Goal: Task Accomplishment & Management: Manage account settings

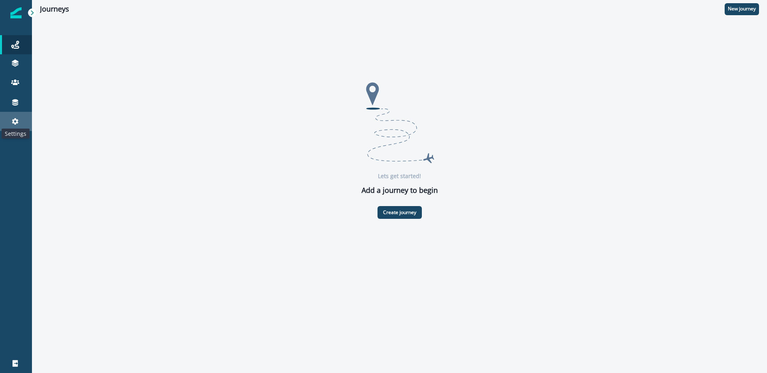
click at [18, 118] on icon at bounding box center [15, 122] width 8 height 8
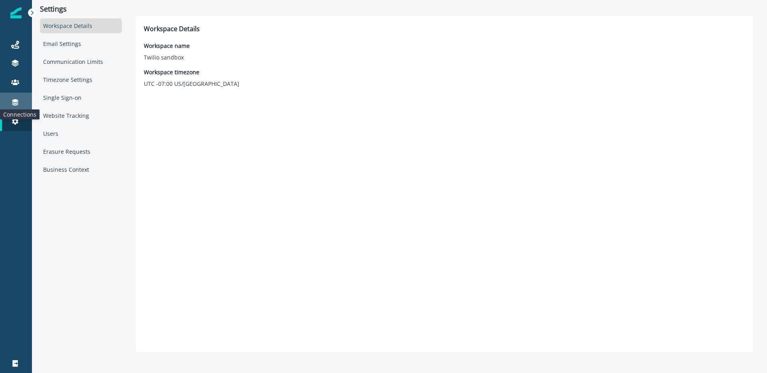
click at [15, 98] on icon at bounding box center [15, 102] width 8 height 8
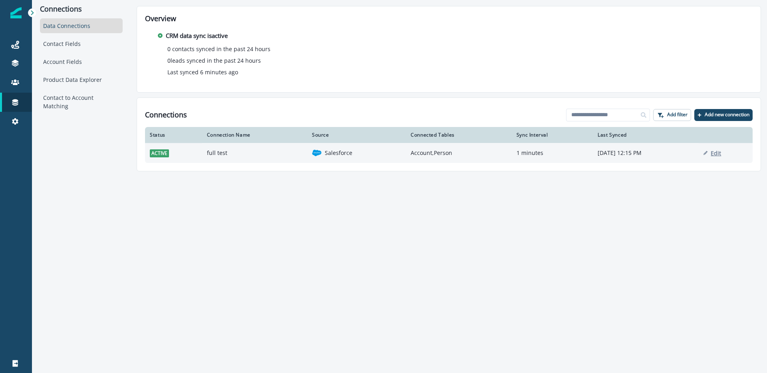
click at [720, 154] on p "Edit" at bounding box center [716, 154] width 10 height 8
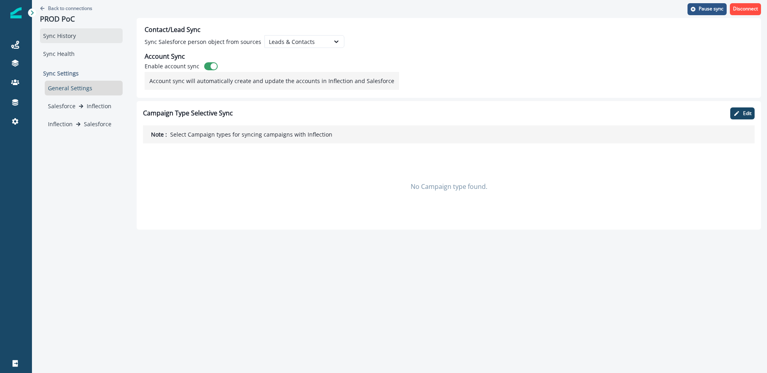
click at [60, 37] on div "Sync History" at bounding box center [81, 35] width 83 height 15
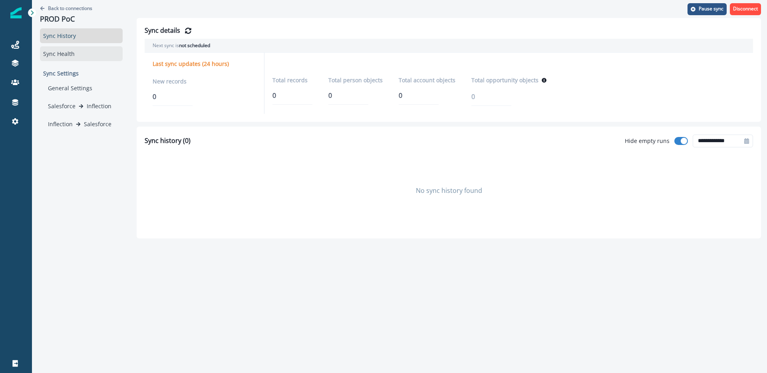
click at [66, 53] on div "Sync Health" at bounding box center [81, 53] width 83 height 15
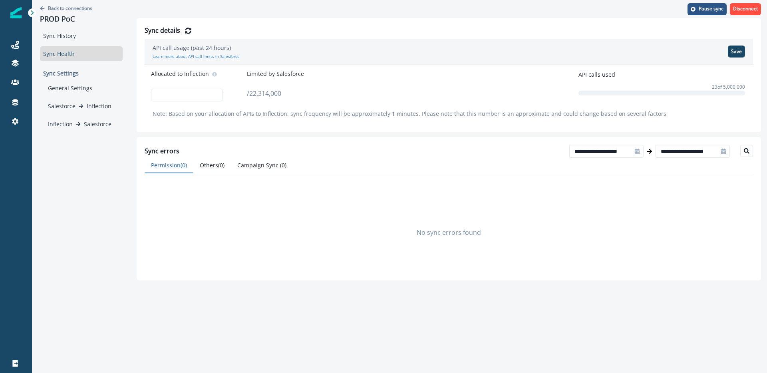
click at [269, 168] on button "Campaign Sync ( 0 )" at bounding box center [262, 166] width 62 height 16
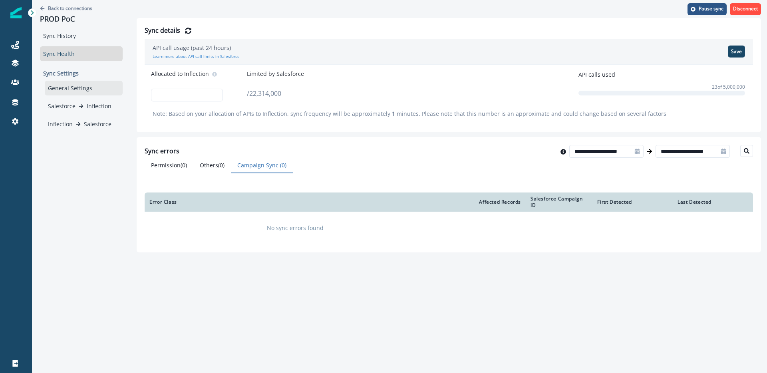
click at [63, 87] on div "General Settings" at bounding box center [84, 88] width 78 height 15
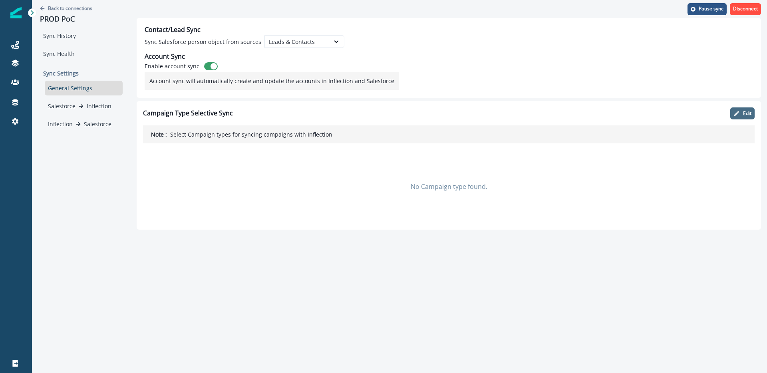
click at [739, 114] on icon "button" at bounding box center [737, 113] width 6 height 6
click at [699, 111] on icon "button" at bounding box center [700, 113] width 6 height 6
click at [88, 106] on p "Inflection" at bounding box center [99, 106] width 25 height 8
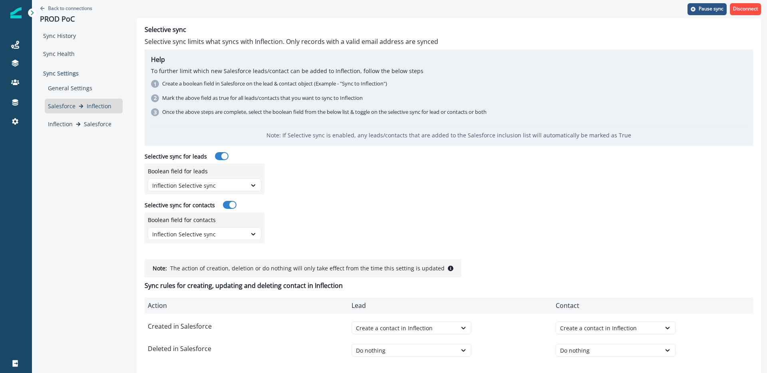
scroll to position [8, 0]
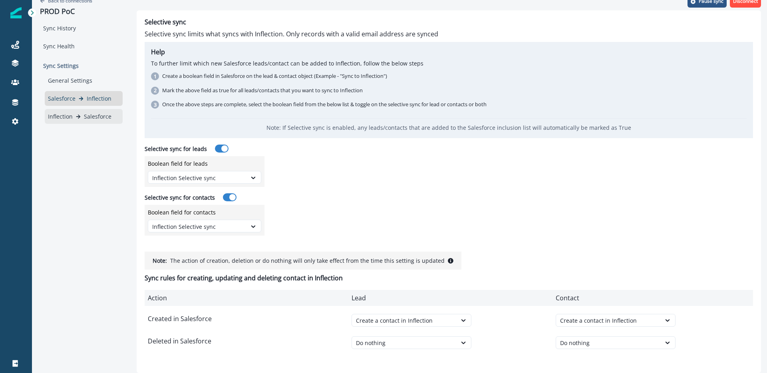
click at [89, 116] on p "Salesforce" at bounding box center [98, 116] width 28 height 8
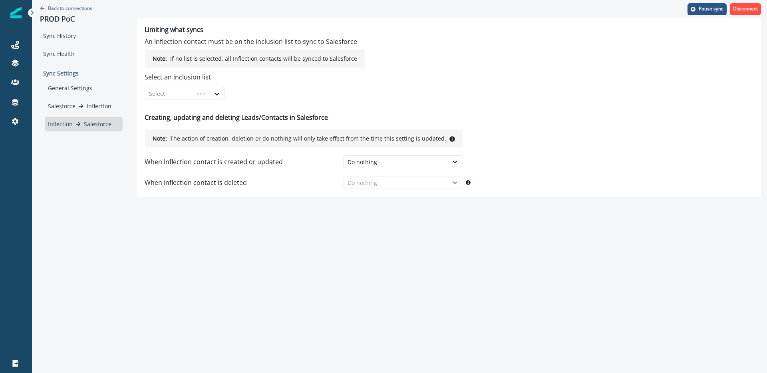
scroll to position [0, 0]
click at [94, 100] on div "Salesforce Inflection" at bounding box center [84, 106] width 78 height 15
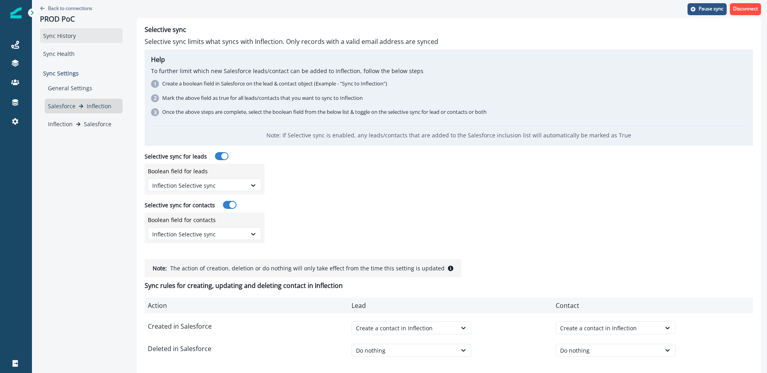
click at [62, 30] on div "Sync History" at bounding box center [81, 35] width 83 height 15
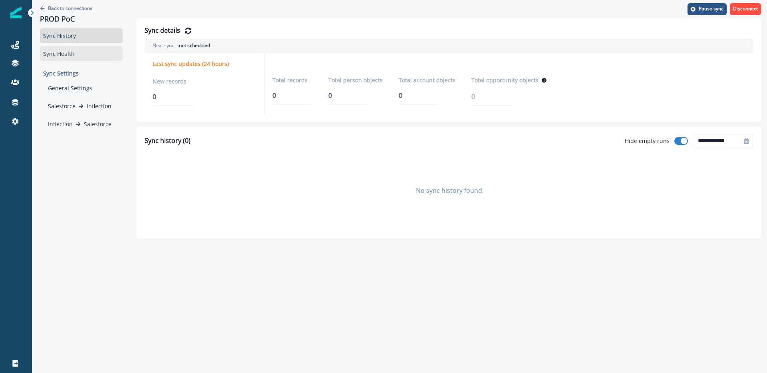
click at [59, 52] on div "Sync Health" at bounding box center [81, 53] width 83 height 15
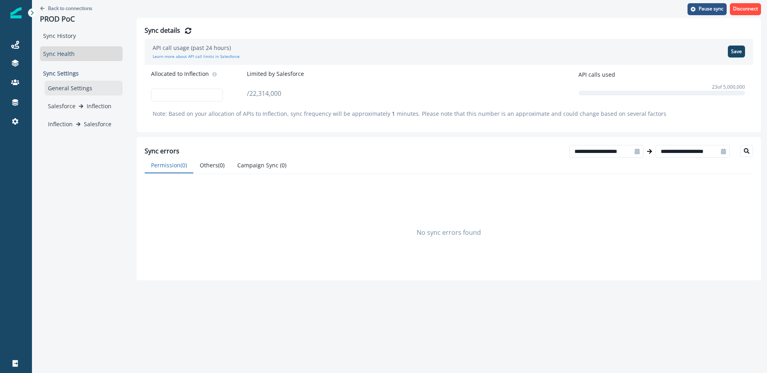
click at [76, 86] on div "General Settings" at bounding box center [84, 88] width 78 height 15
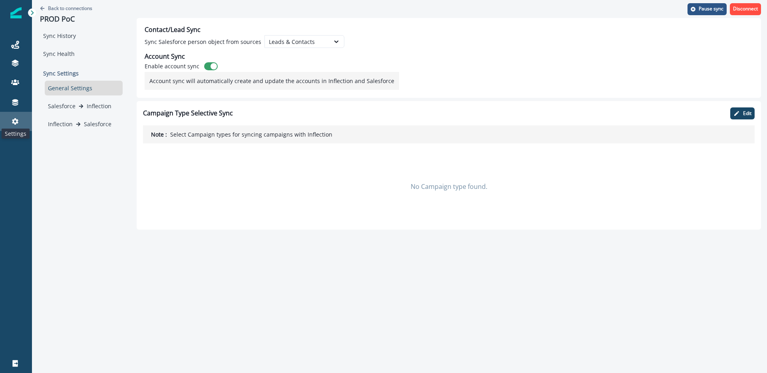
click at [12, 120] on icon at bounding box center [15, 122] width 8 height 8
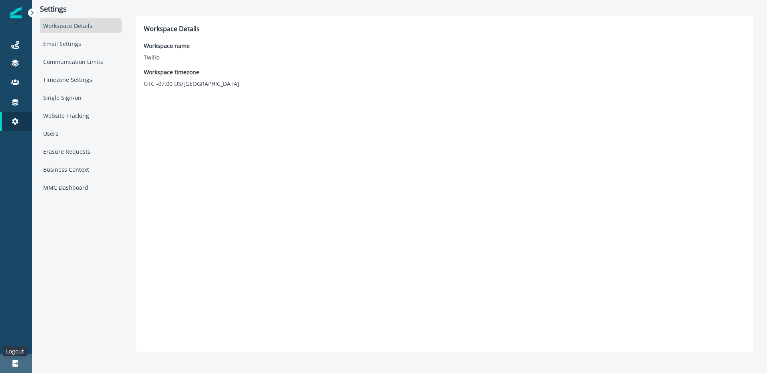
click at [16, 364] on icon at bounding box center [15, 364] width 8 height 8
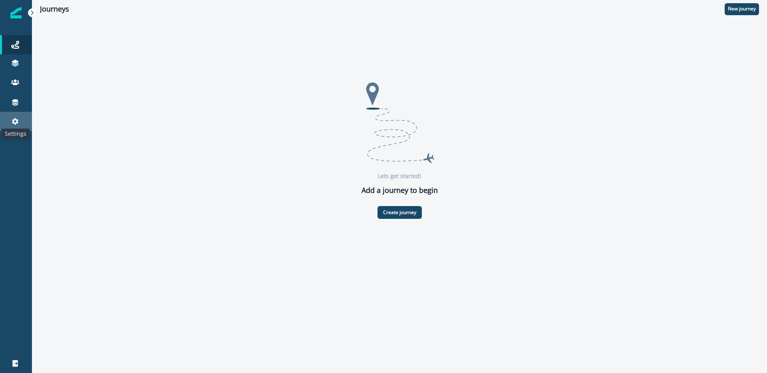
click at [15, 120] on icon at bounding box center [15, 122] width 8 height 8
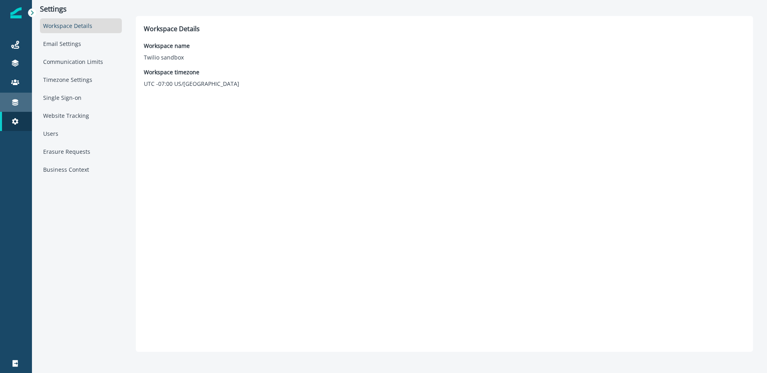
click at [14, 96] on link "Connections" at bounding box center [16, 102] width 32 height 19
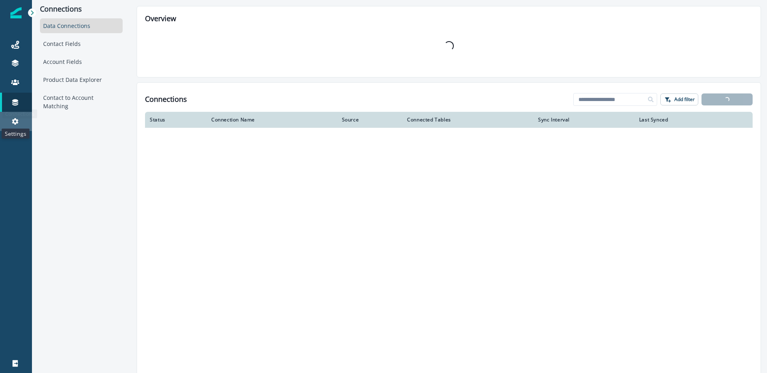
click at [13, 119] on icon at bounding box center [15, 122] width 8 height 8
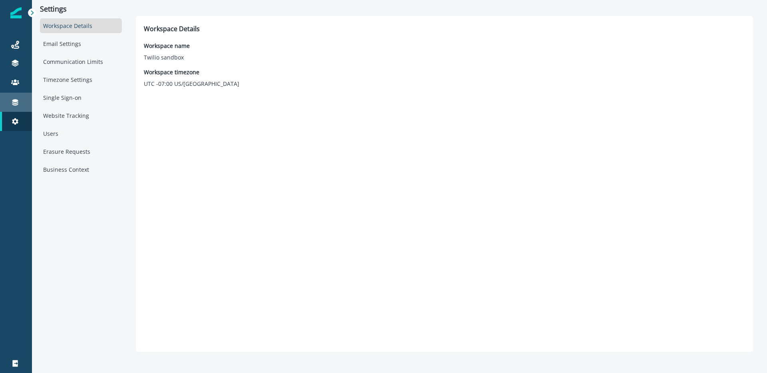
click at [16, 101] on icon at bounding box center [15, 103] width 6 height 6
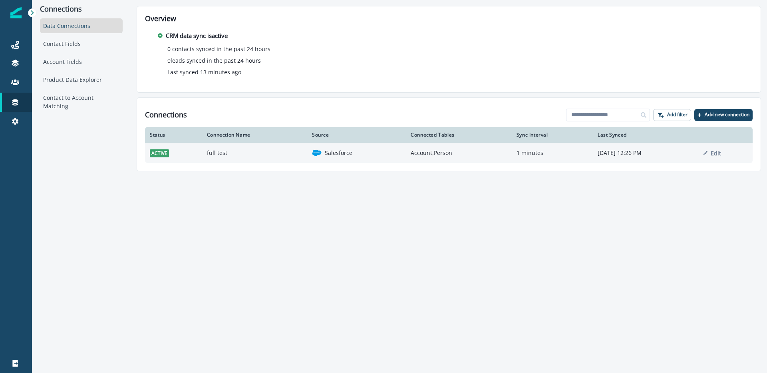
click at [190, 156] on td "active" at bounding box center [173, 153] width 57 height 20
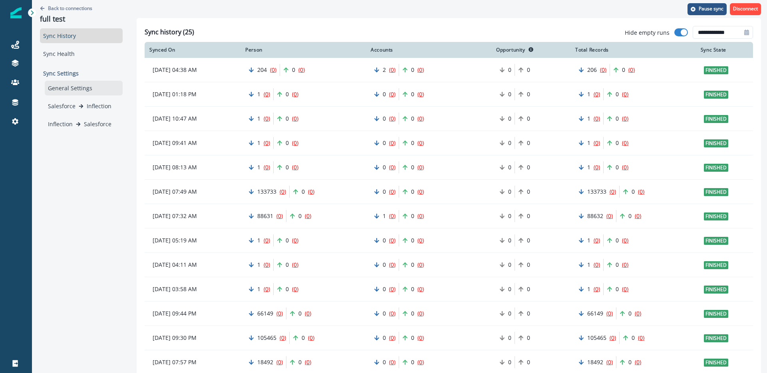
click at [83, 88] on div "General Settings" at bounding box center [84, 88] width 78 height 15
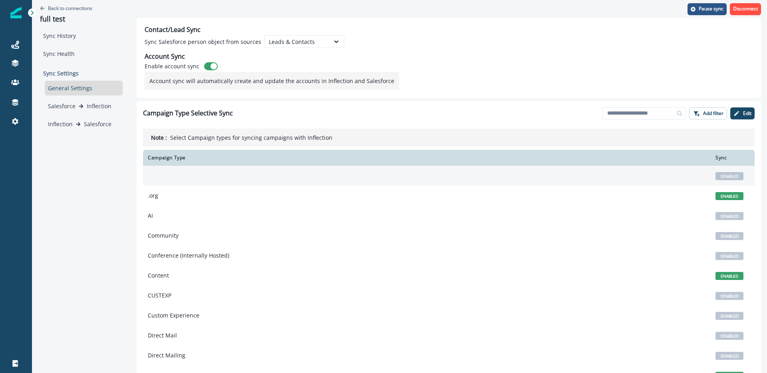
scroll to position [119, 0]
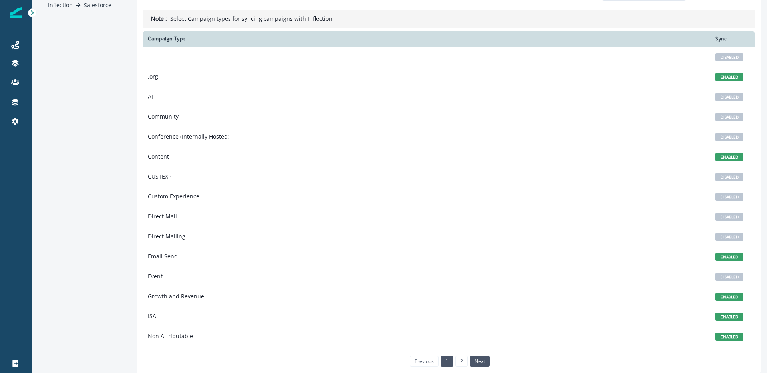
click at [475, 360] on link "next" at bounding box center [480, 361] width 20 height 10
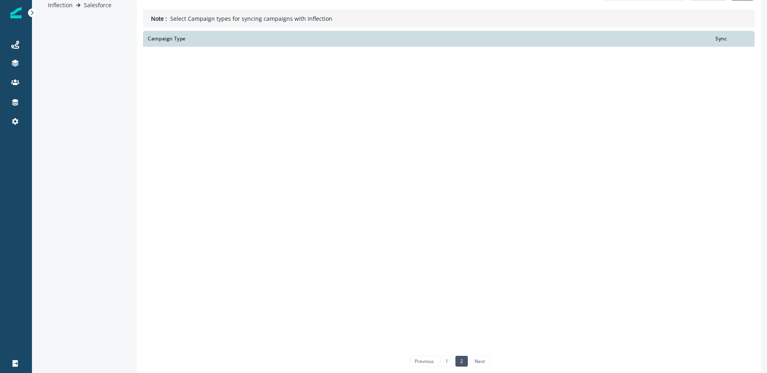
scroll to position [0, 0]
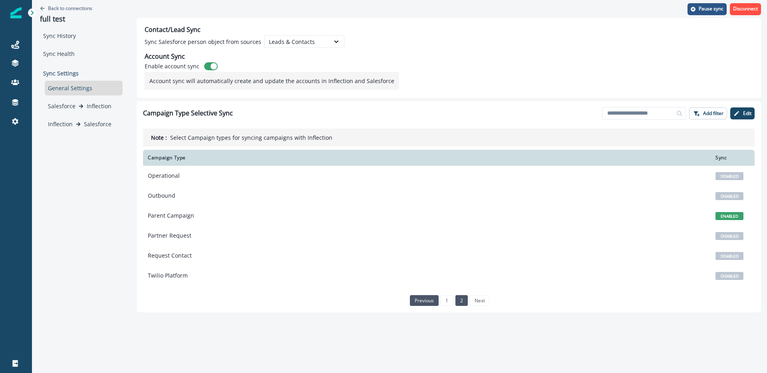
click at [427, 304] on link "previous" at bounding box center [424, 300] width 29 height 10
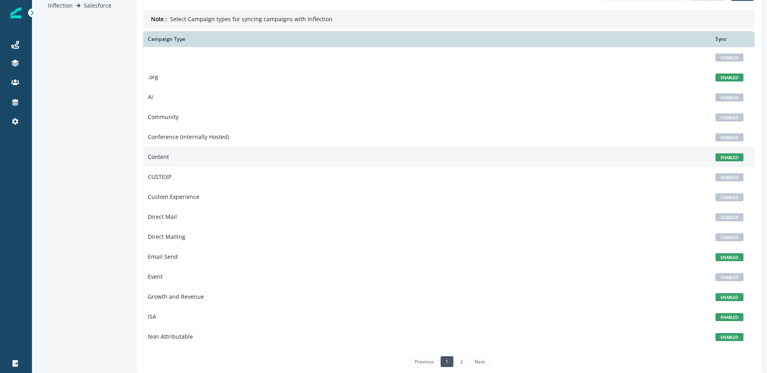
scroll to position [119, 0]
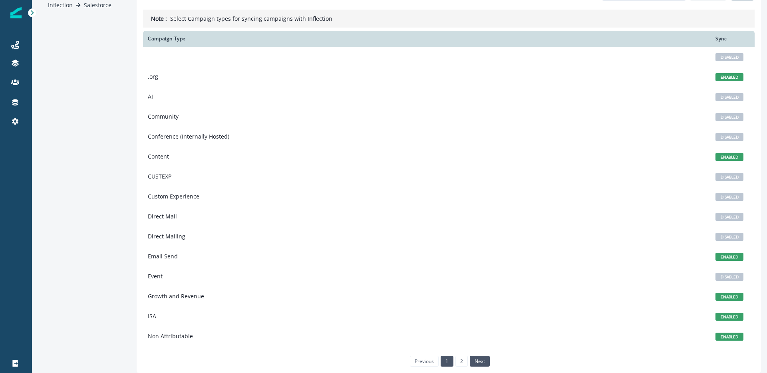
click at [478, 361] on link "next" at bounding box center [480, 361] width 20 height 10
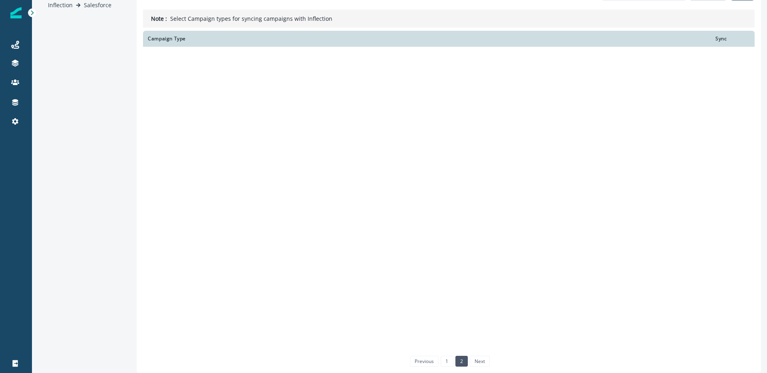
scroll to position [0, 0]
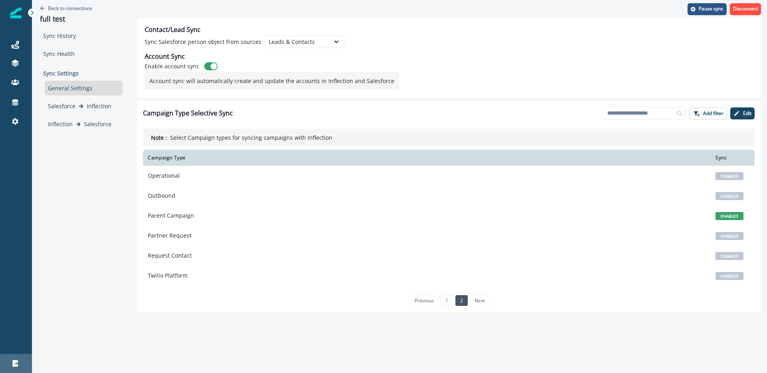
click at [12, 365] on icon at bounding box center [15, 364] width 8 height 8
